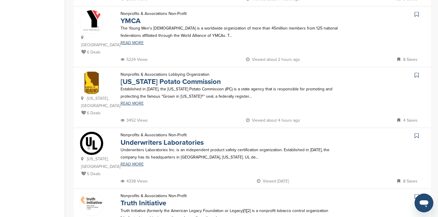
scroll to position [186, 0]
click at [417, 15] on icon at bounding box center [417, 15] width 4 height 6
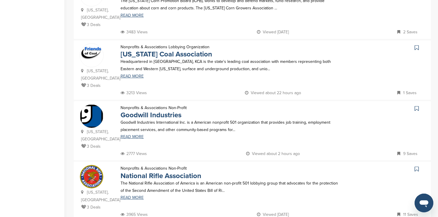
scroll to position [525, 0]
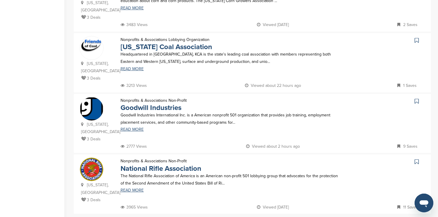
click at [416, 98] on icon at bounding box center [417, 101] width 4 height 6
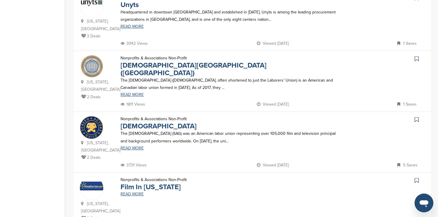
scroll to position [328, 0]
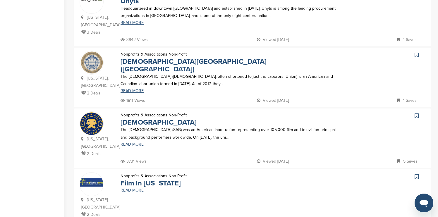
click at [418, 113] on icon at bounding box center [417, 116] width 4 height 6
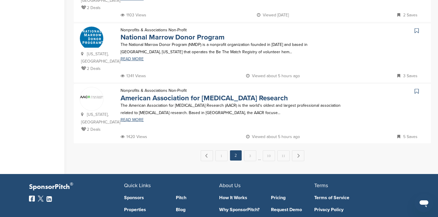
scroll to position [597, 0]
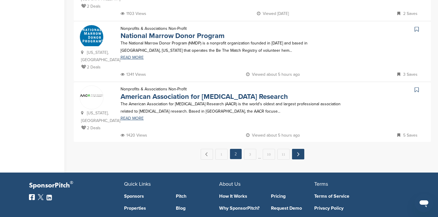
click at [298, 149] on link "Next →" at bounding box center [298, 154] width 12 height 11
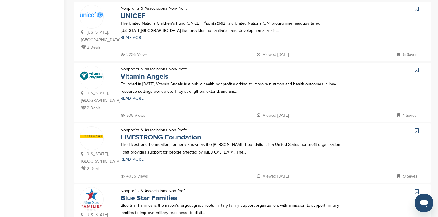
scroll to position [316, 0]
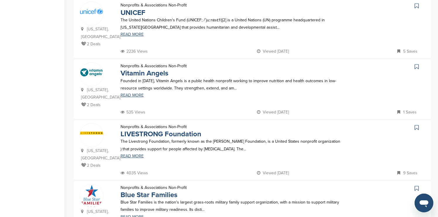
click at [418, 3] on icon at bounding box center [417, 6] width 4 height 6
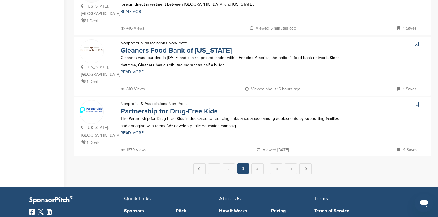
scroll to position [586, 0]
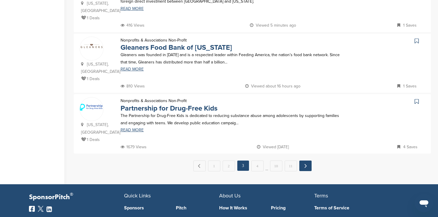
click at [305, 161] on link "Next →" at bounding box center [306, 166] width 12 height 11
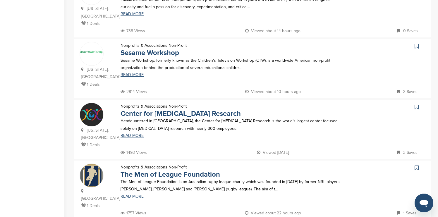
scroll to position [340, 0]
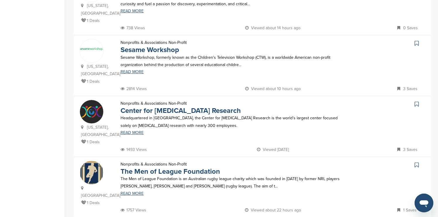
click at [416, 40] on icon at bounding box center [417, 43] width 4 height 6
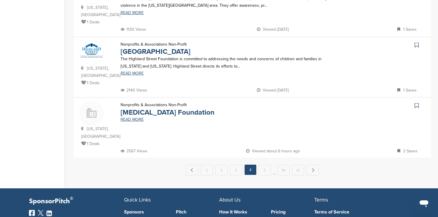
scroll to position [586, 0]
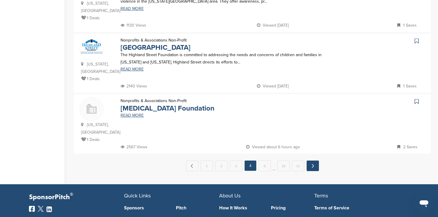
click at [316, 161] on link "Next →" at bounding box center [313, 166] width 12 height 11
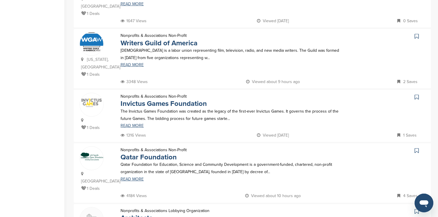
scroll to position [281, 0]
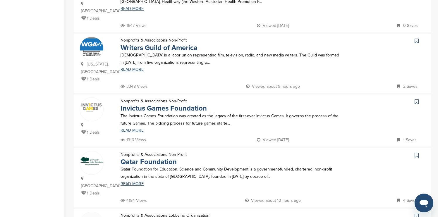
click at [416, 38] on icon at bounding box center [417, 41] width 4 height 6
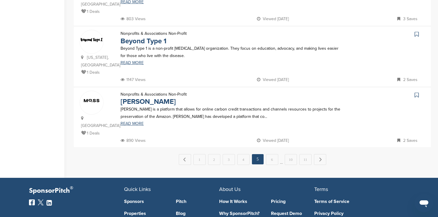
scroll to position [586, 0]
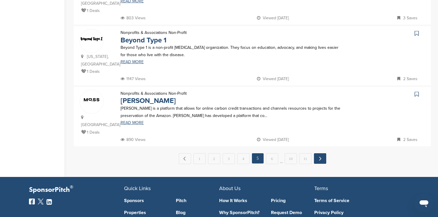
click at [322, 153] on link "Next →" at bounding box center [320, 158] width 12 height 11
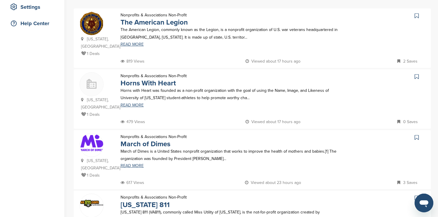
scroll to position [129, 0]
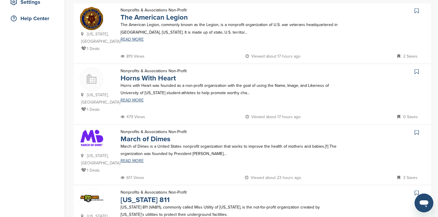
click at [417, 11] on icon at bounding box center [417, 11] width 4 height 6
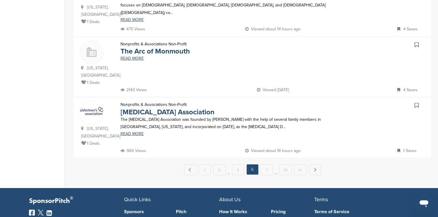
scroll to position [586, 0]
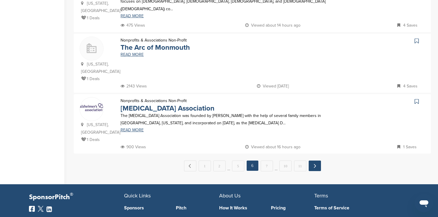
click at [318, 161] on link "Next →" at bounding box center [315, 166] width 12 height 11
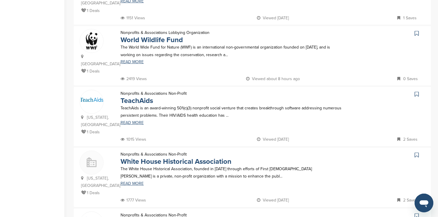
scroll to position [422, 0]
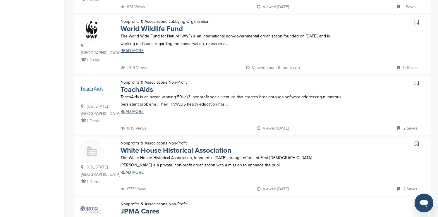
click at [416, 19] on icon at bounding box center [417, 22] width 4 height 6
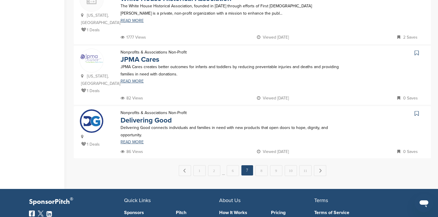
scroll to position [574, 0]
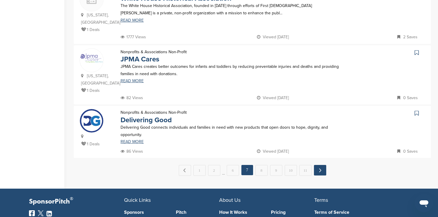
click at [323, 165] on link "Next →" at bounding box center [320, 170] width 12 height 11
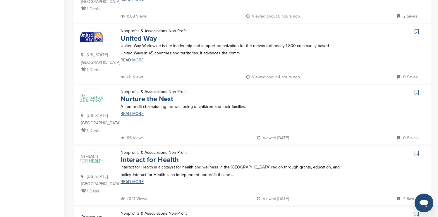
scroll to position [293, 0]
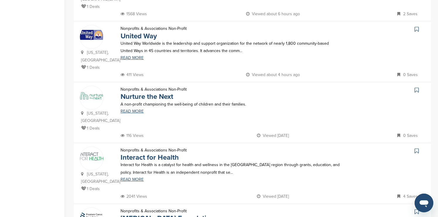
click at [417, 26] on icon at bounding box center [417, 29] width 4 height 6
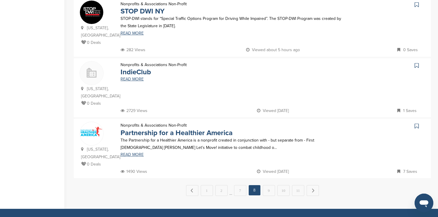
scroll to position [574, 0]
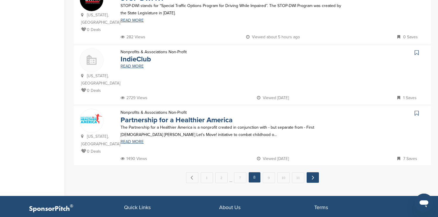
click at [314, 173] on link "Next →" at bounding box center [313, 178] width 12 height 11
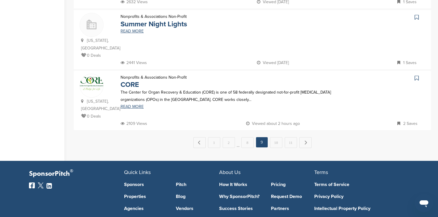
scroll to position [609, 0]
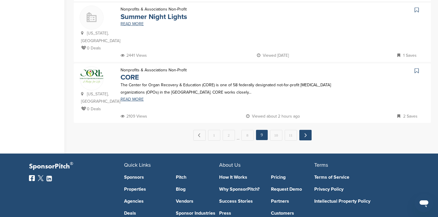
click at [308, 132] on link "Next →" at bounding box center [306, 135] width 12 height 11
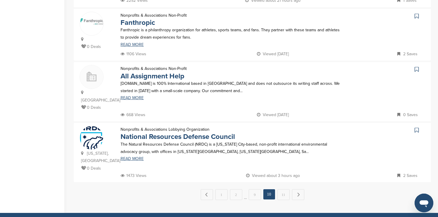
scroll to position [562, 0]
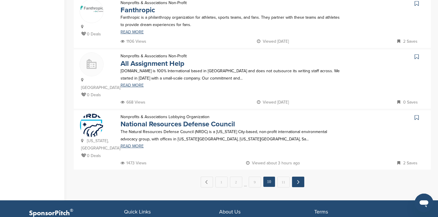
click at [302, 177] on link "Next →" at bounding box center [298, 182] width 12 height 11
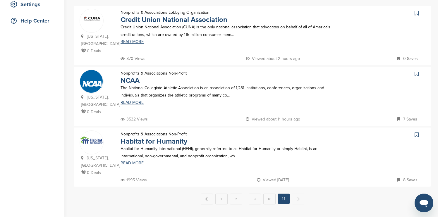
scroll to position [129, 0]
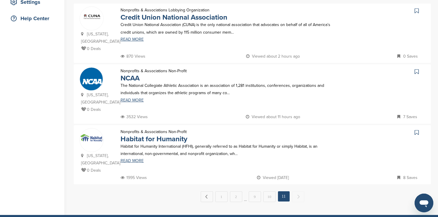
click at [416, 71] on icon at bounding box center [417, 72] width 4 height 6
click at [416, 130] on icon at bounding box center [417, 133] width 4 height 6
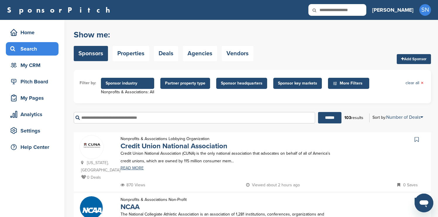
click at [136, 83] on span "Sponsor industry" at bounding box center [128, 83] width 44 height 6
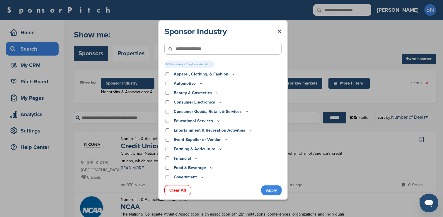
click at [266, 196] on div "Sponsor Industry × Multi-Industry / Conglomerates: All × Apparel, Clothing, & F…" at bounding box center [222, 110] width 129 height 180
click at [266, 193] on link "Apply" at bounding box center [271, 191] width 20 height 10
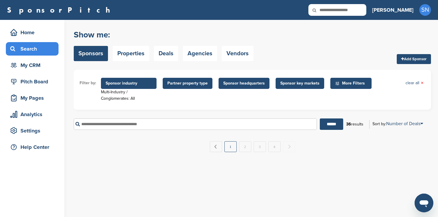
click at [230, 151] on link "1" at bounding box center [231, 146] width 12 height 11
